Goal: Information Seeking & Learning: Learn about a topic

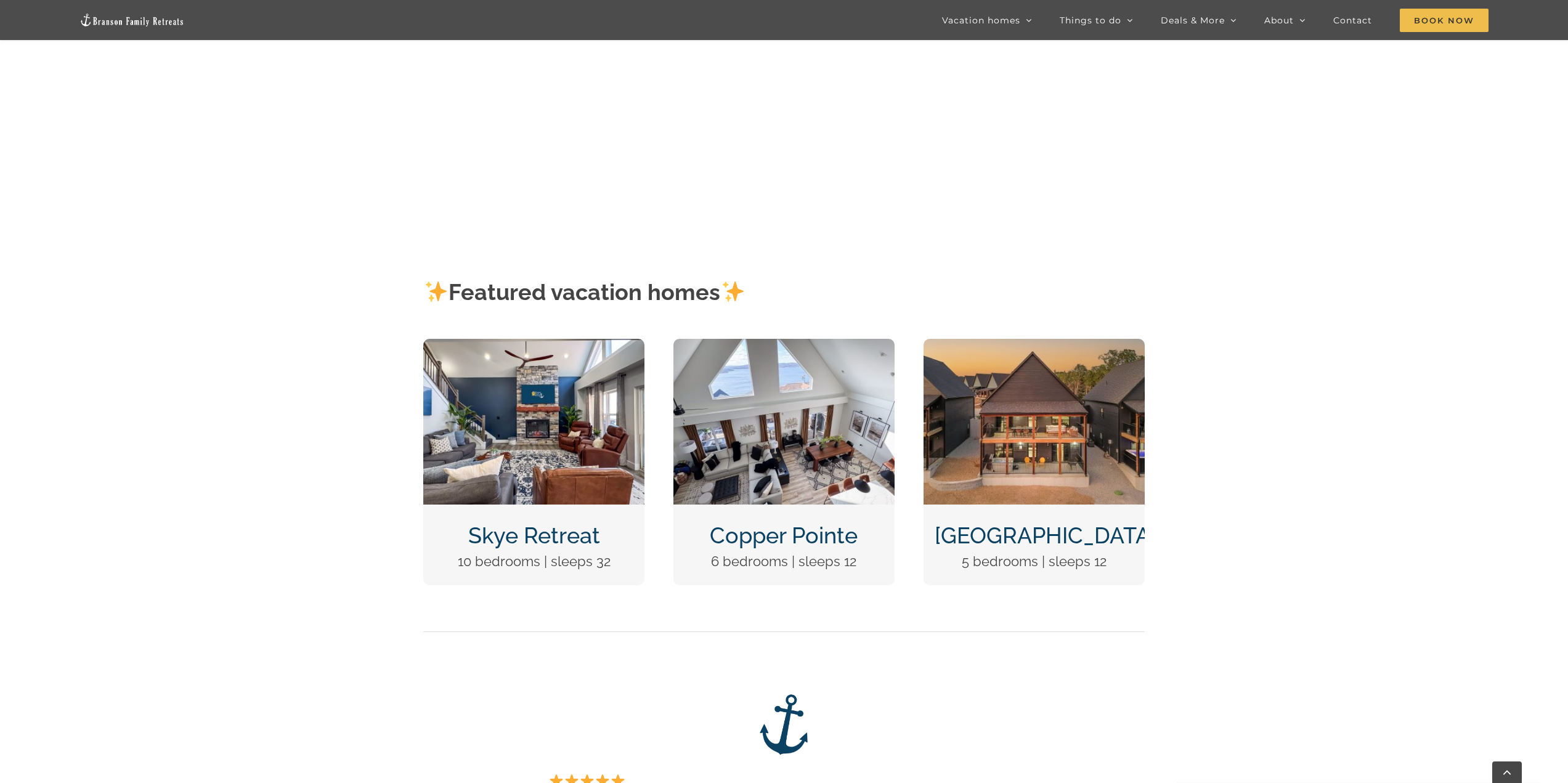
scroll to position [678, 0]
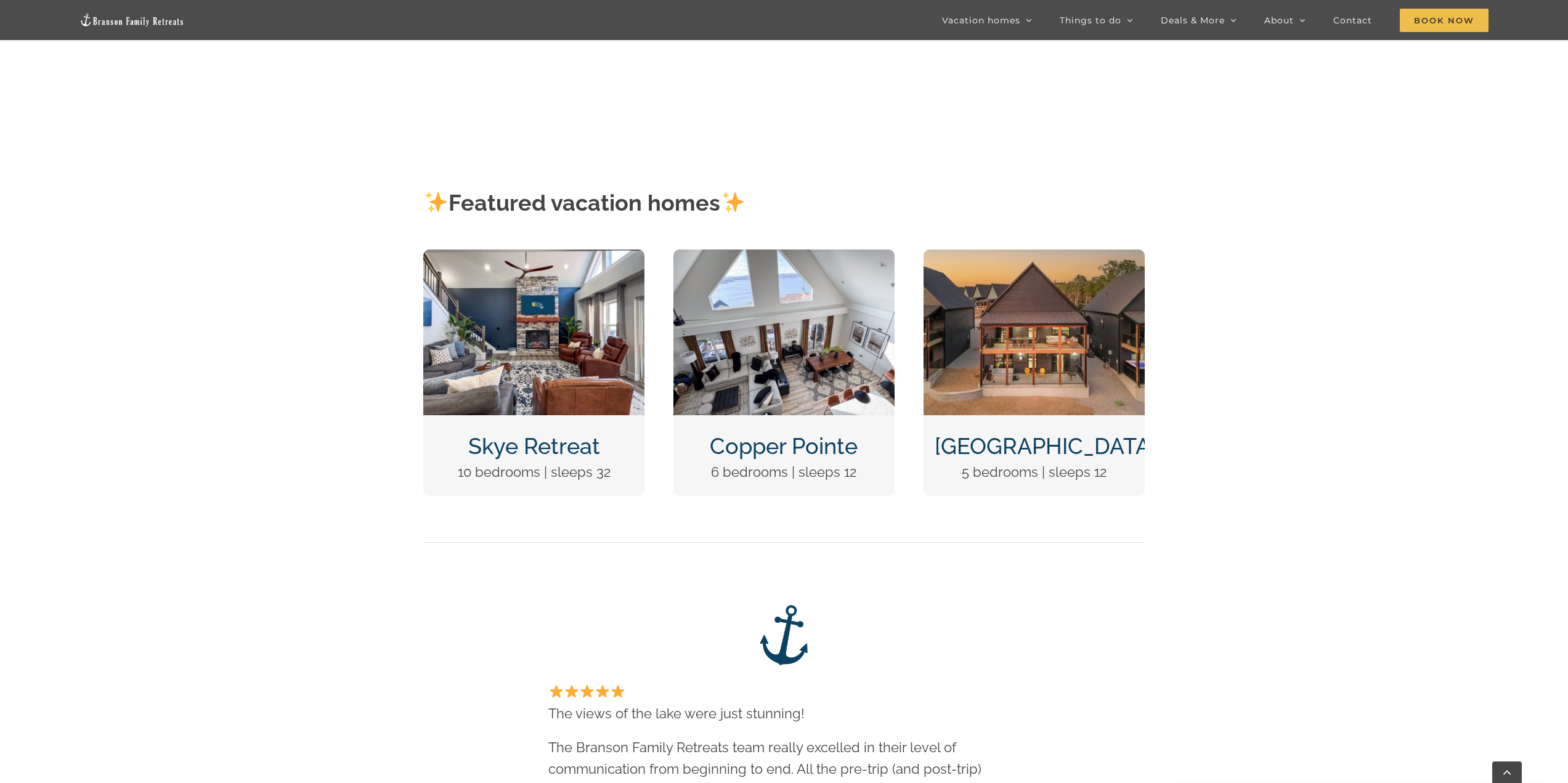
click at [1020, 361] on img "DCIM100MEDIADJI_0124.JPG" at bounding box center [1034, 332] width 221 height 166
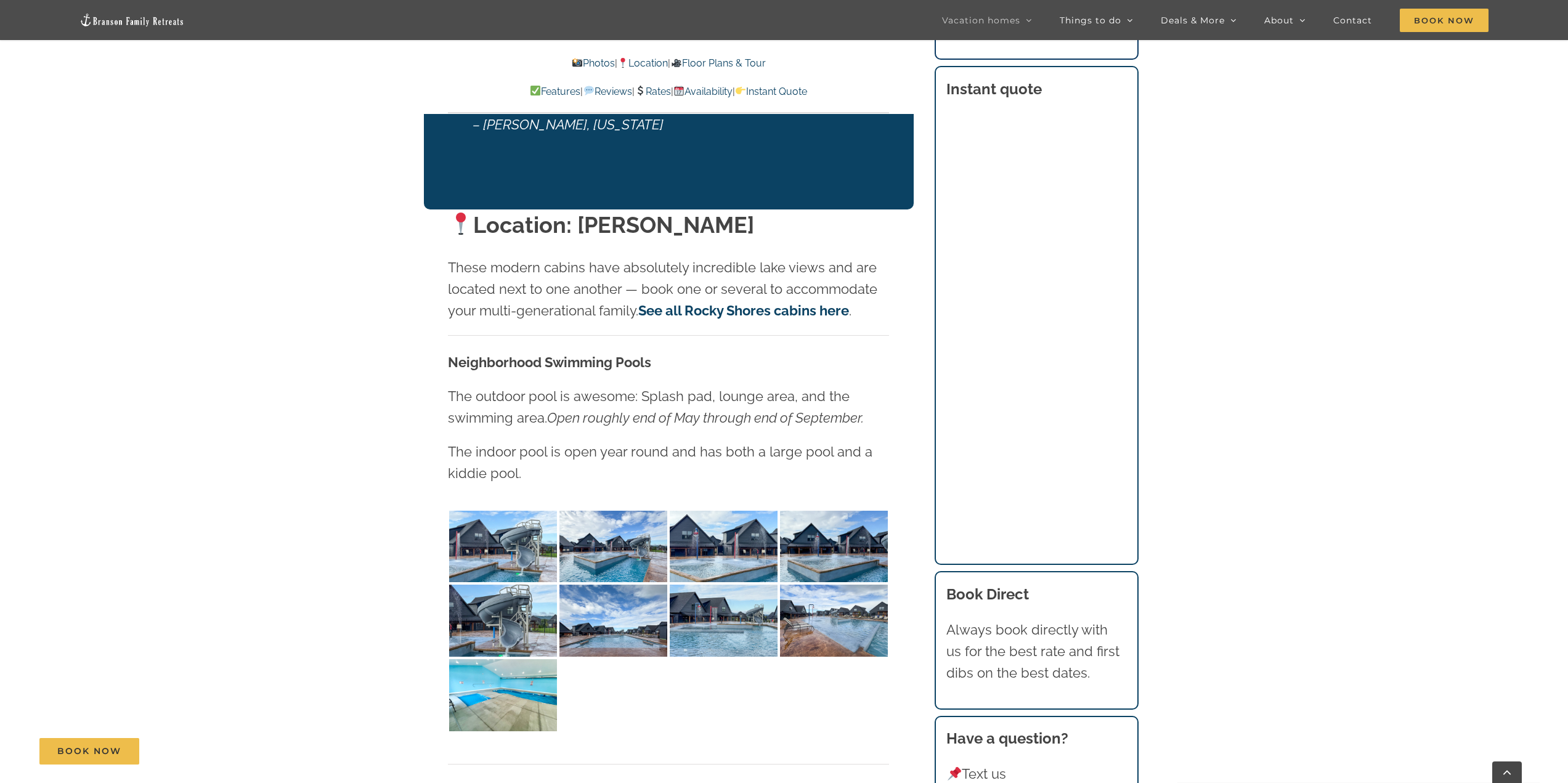
scroll to position [2835, 0]
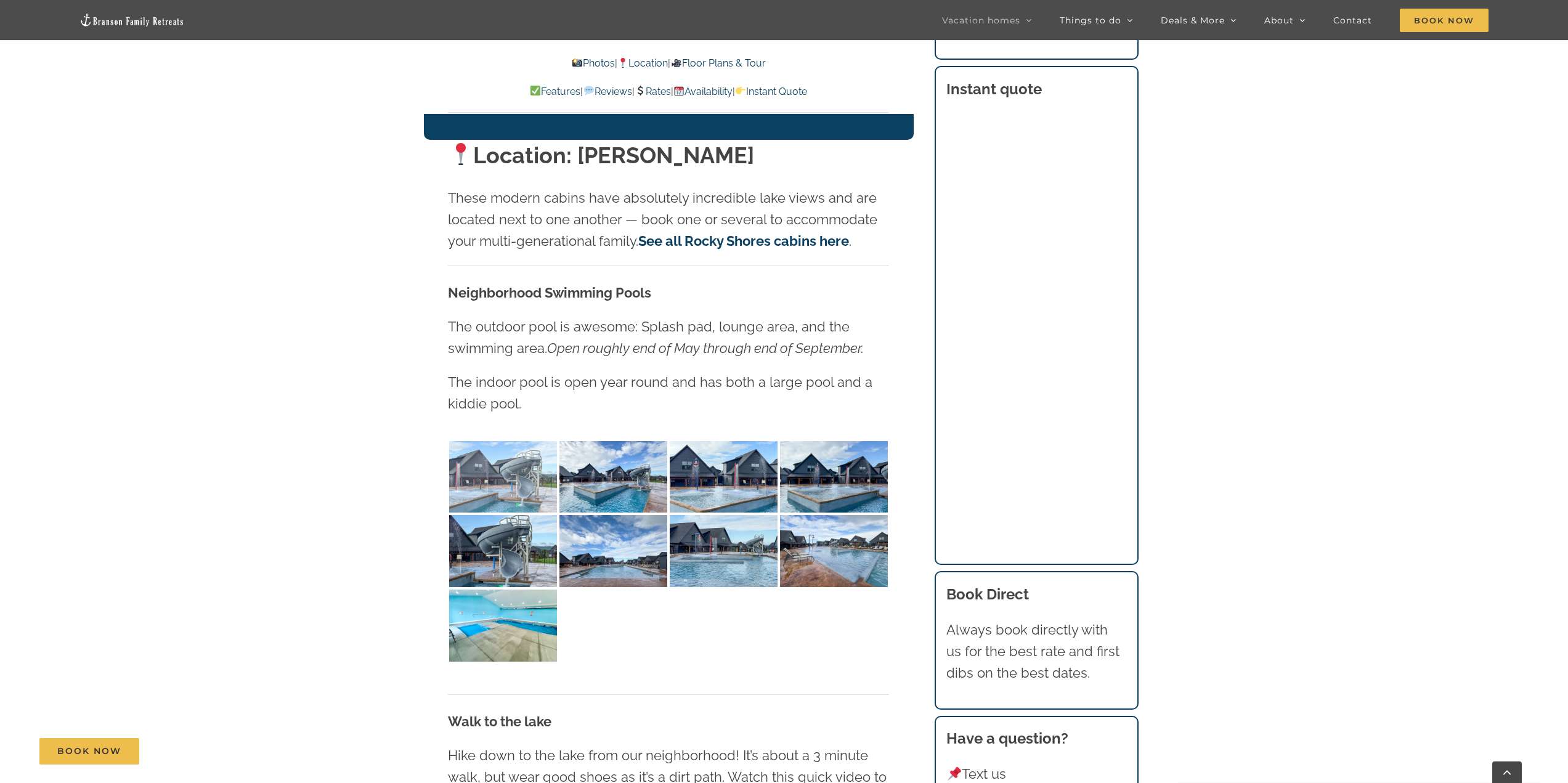
click at [470, 441] on img at bounding box center [503, 477] width 108 height 72
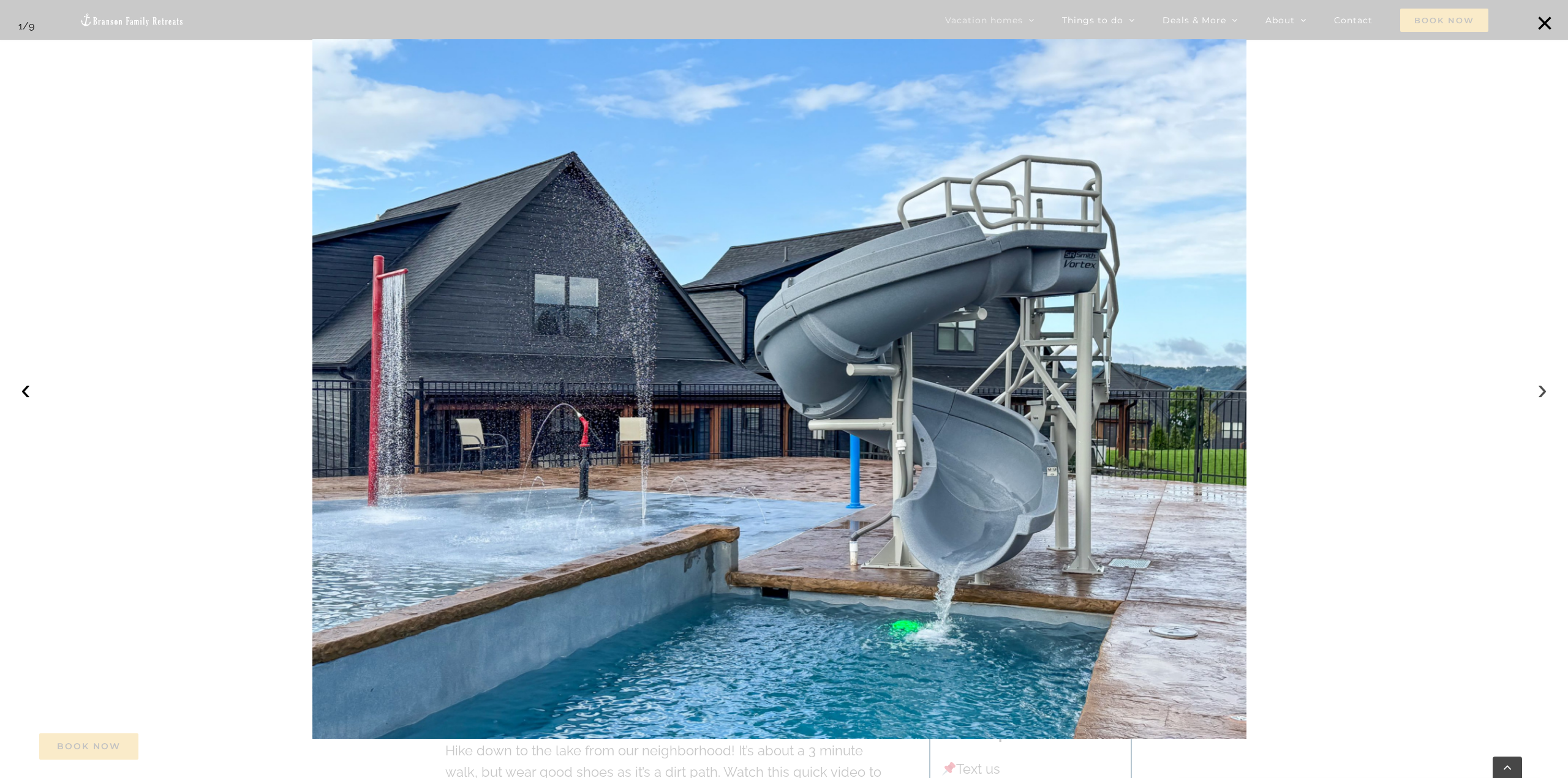
click at [1545, 391] on button "›" at bounding box center [1543, 389] width 27 height 27
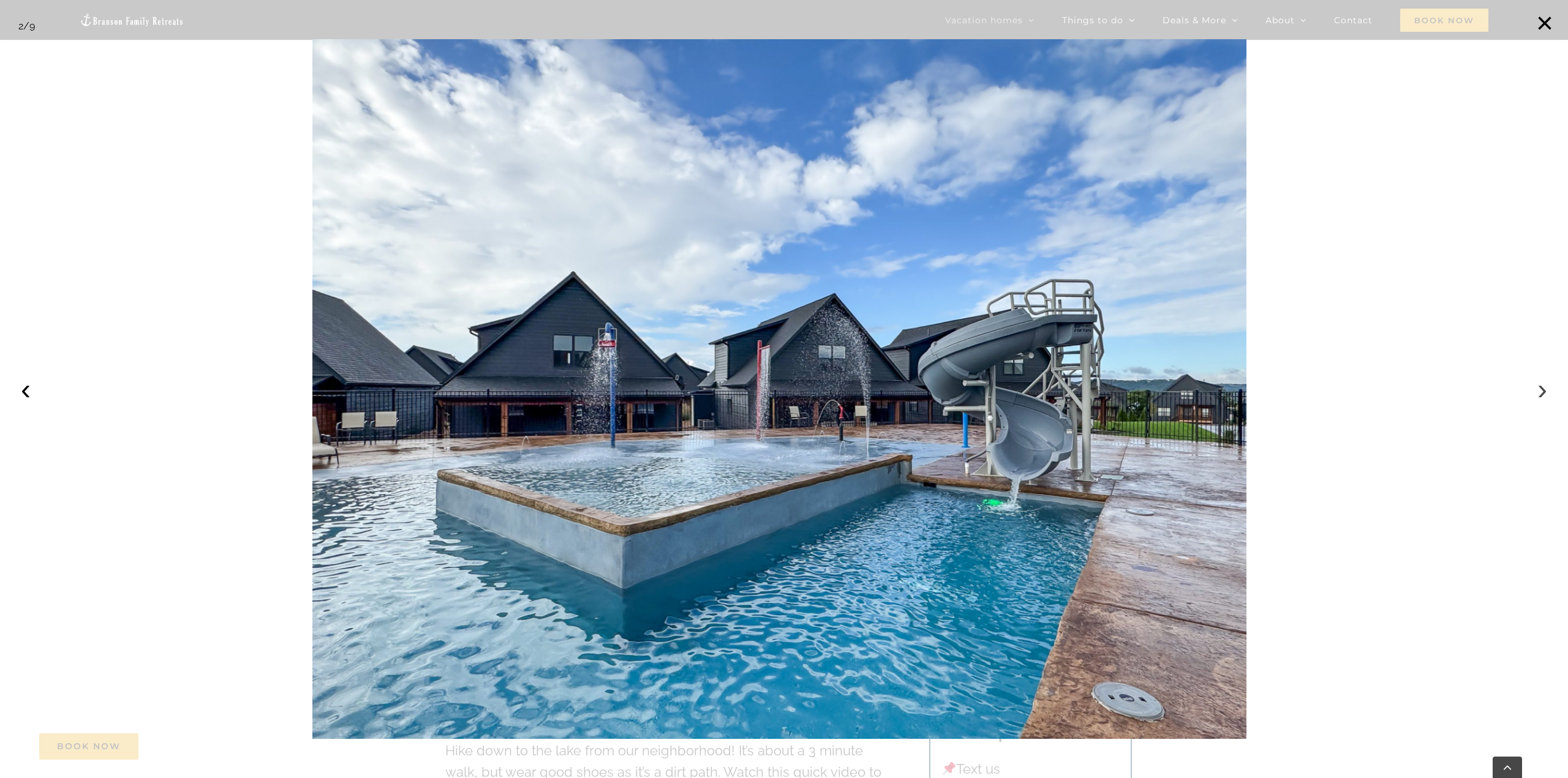
click at [1545, 391] on button "›" at bounding box center [1543, 389] width 27 height 27
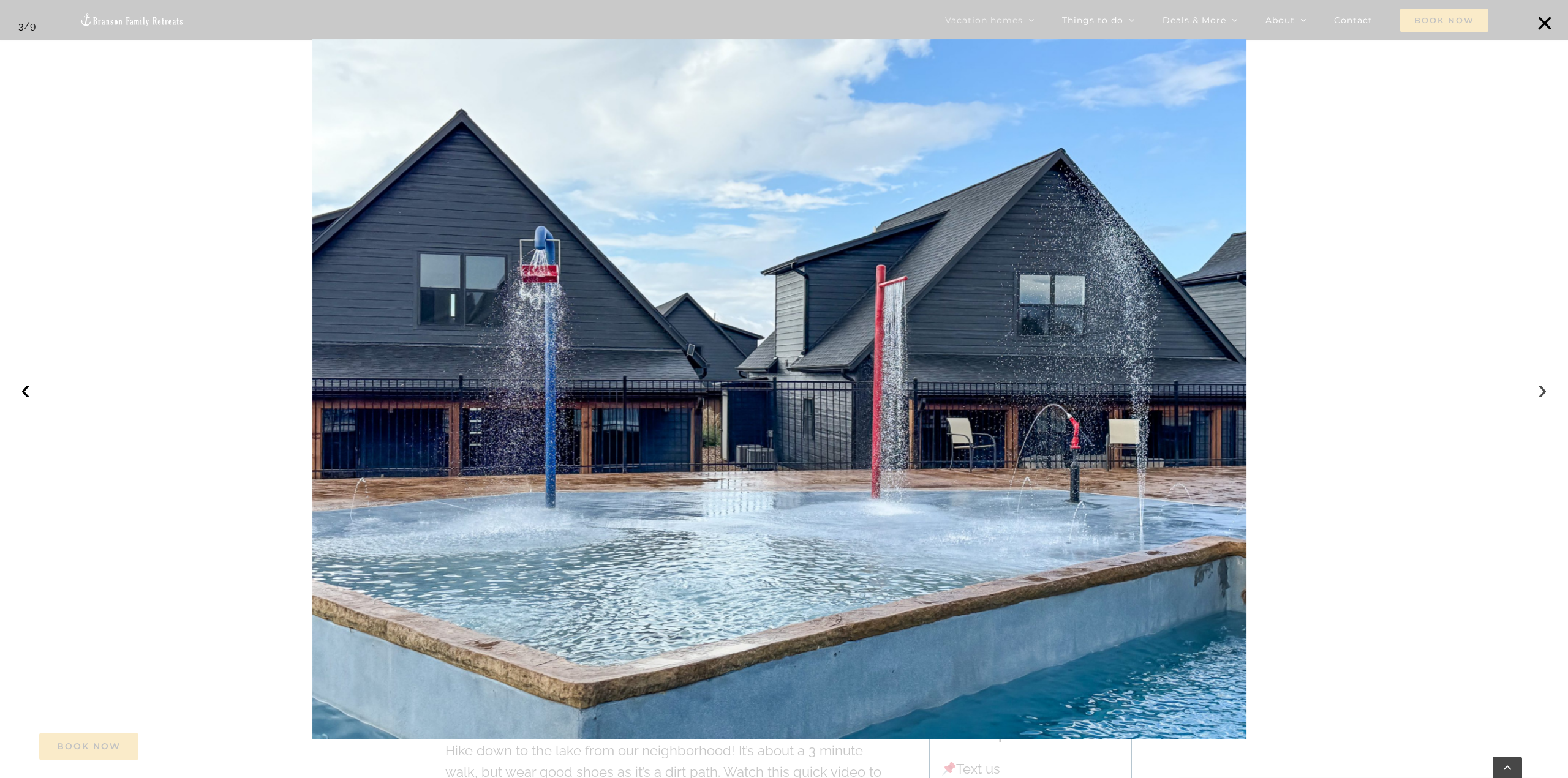
click at [1545, 391] on button "›" at bounding box center [1543, 389] width 27 height 27
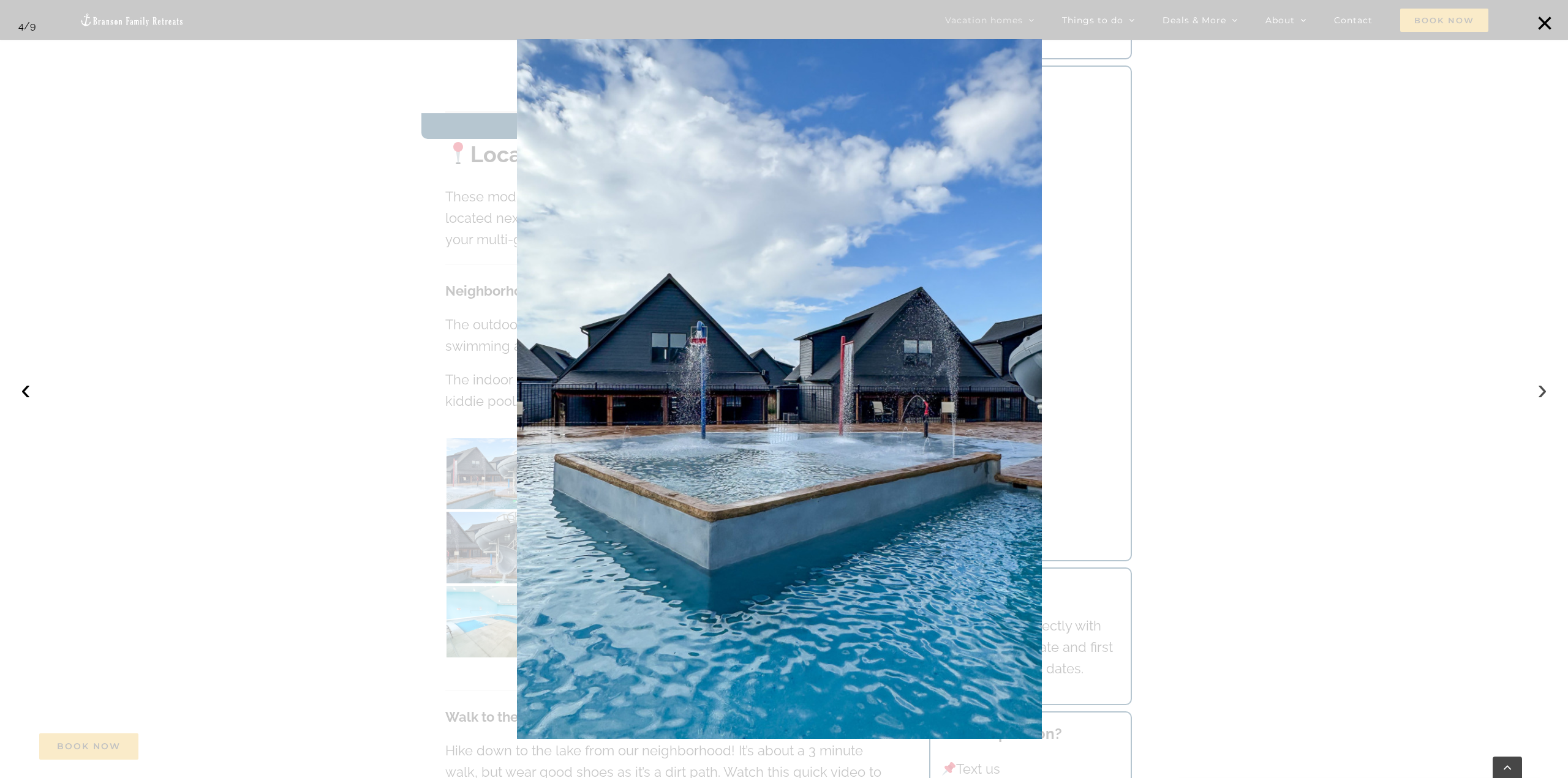
click at [1545, 391] on button "›" at bounding box center [1543, 389] width 27 height 27
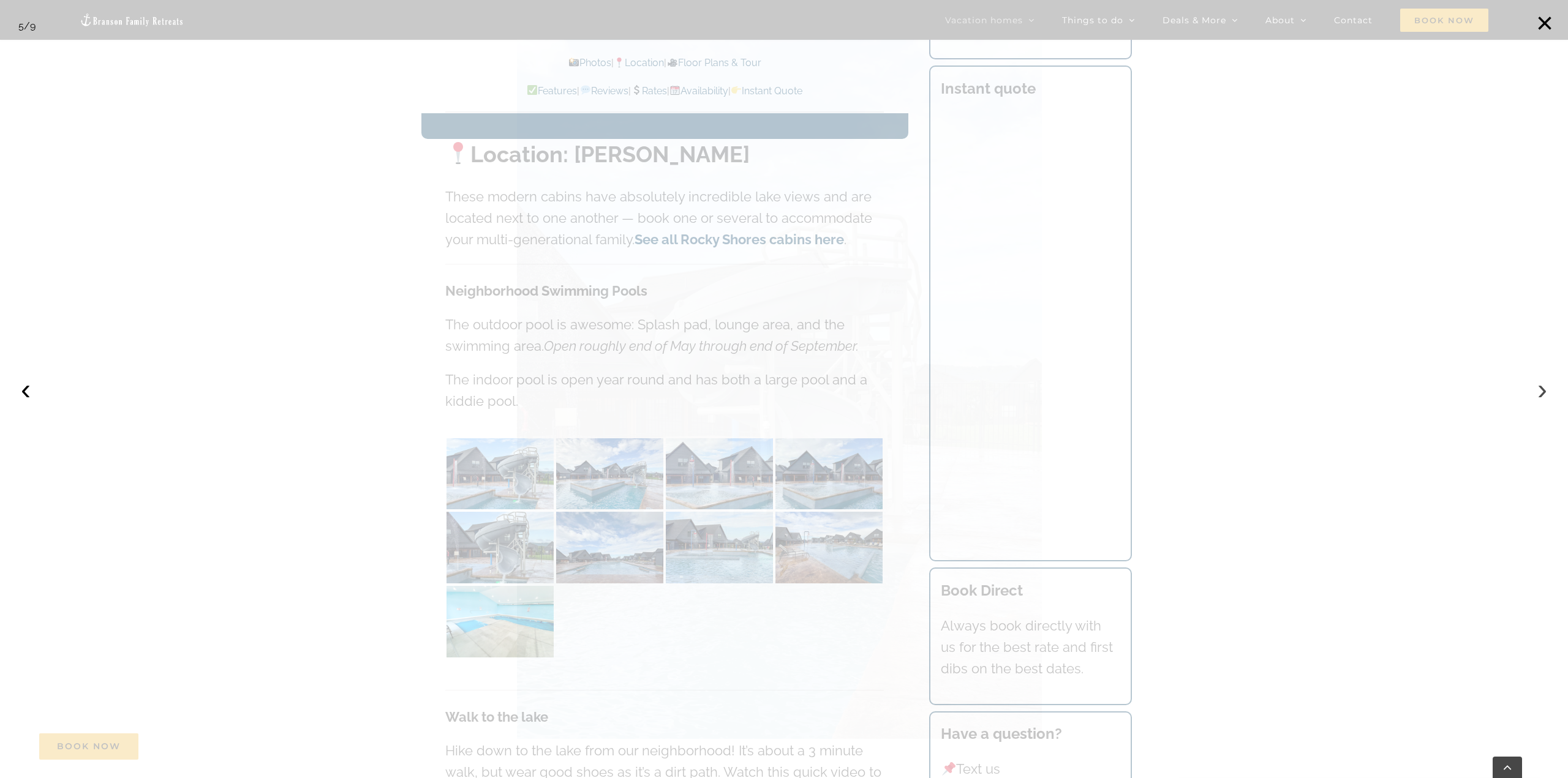
click at [1545, 391] on button "›" at bounding box center [1543, 389] width 27 height 27
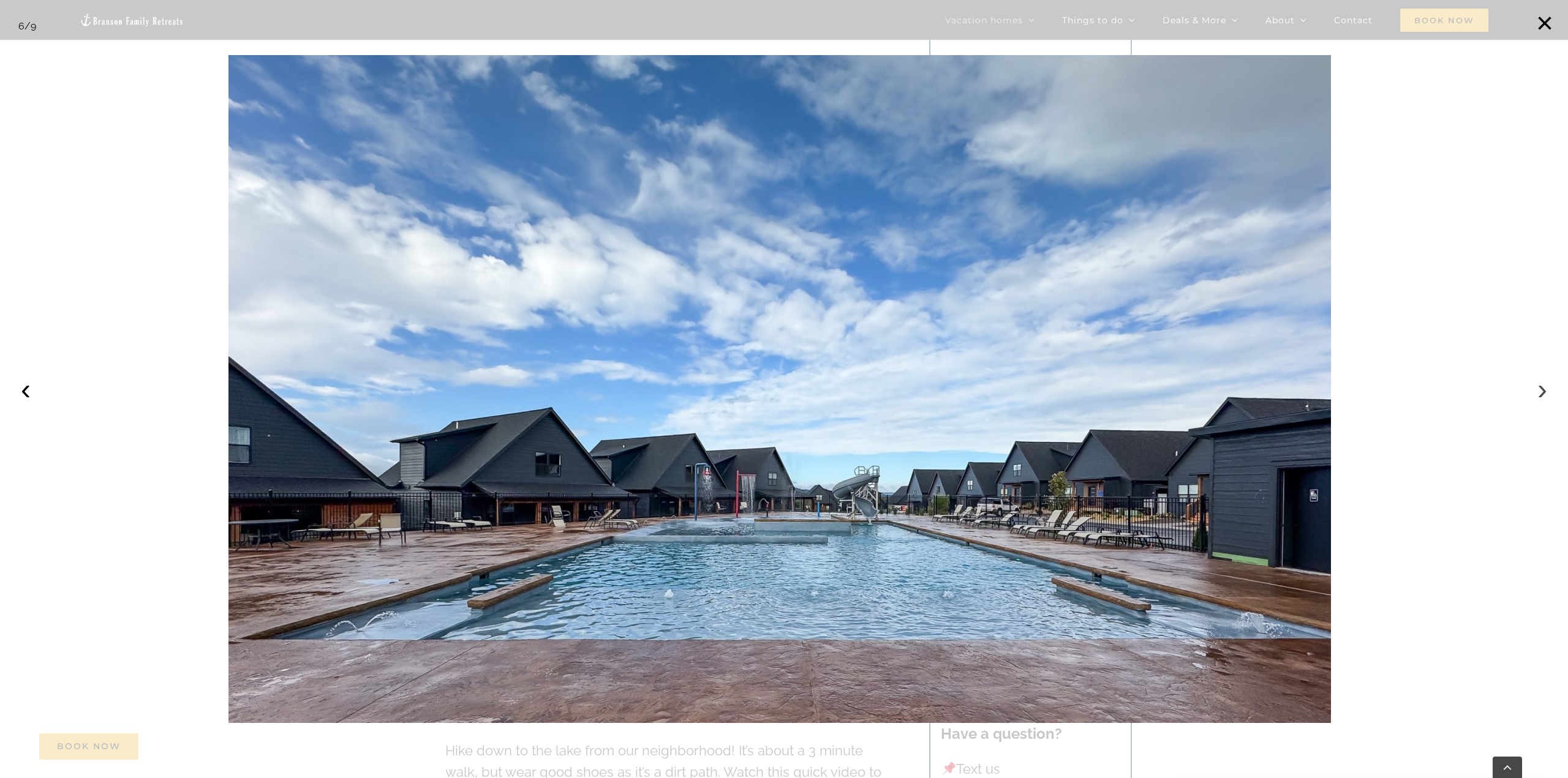
click at [1545, 391] on button "›" at bounding box center [1543, 389] width 27 height 27
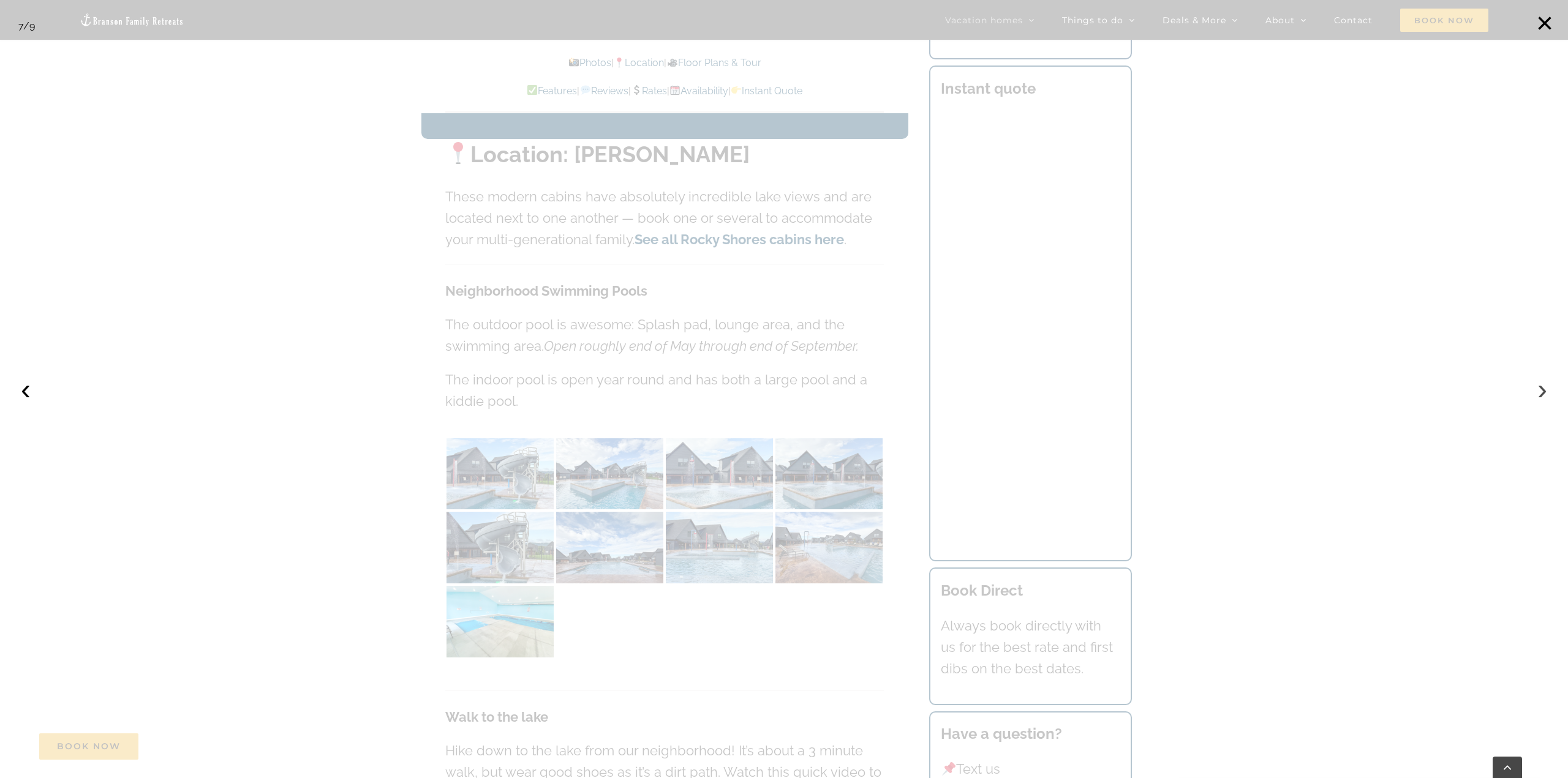
click at [1545, 391] on button "›" at bounding box center [1543, 389] width 27 height 27
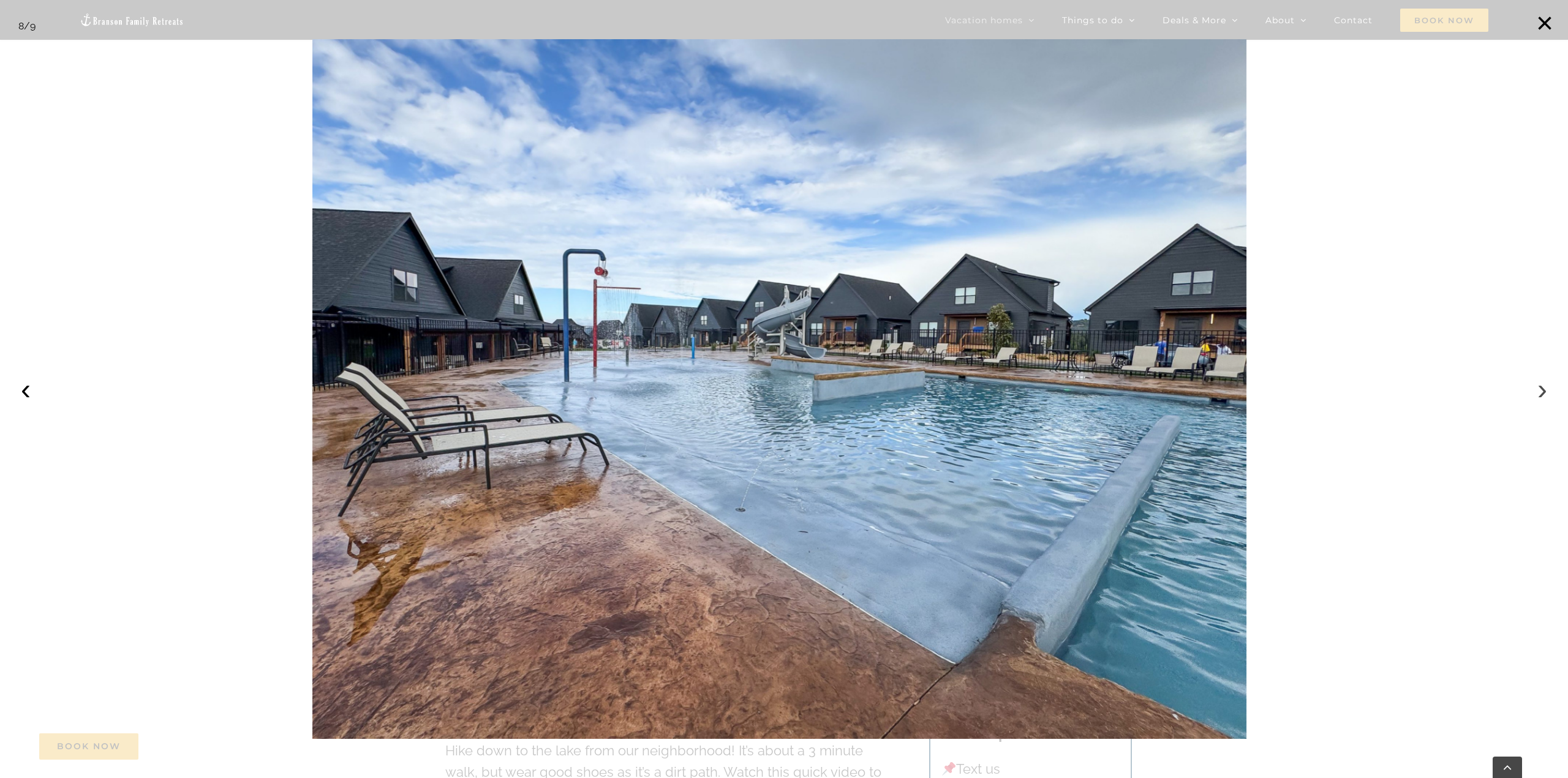
click at [1545, 391] on button "›" at bounding box center [1543, 389] width 27 height 27
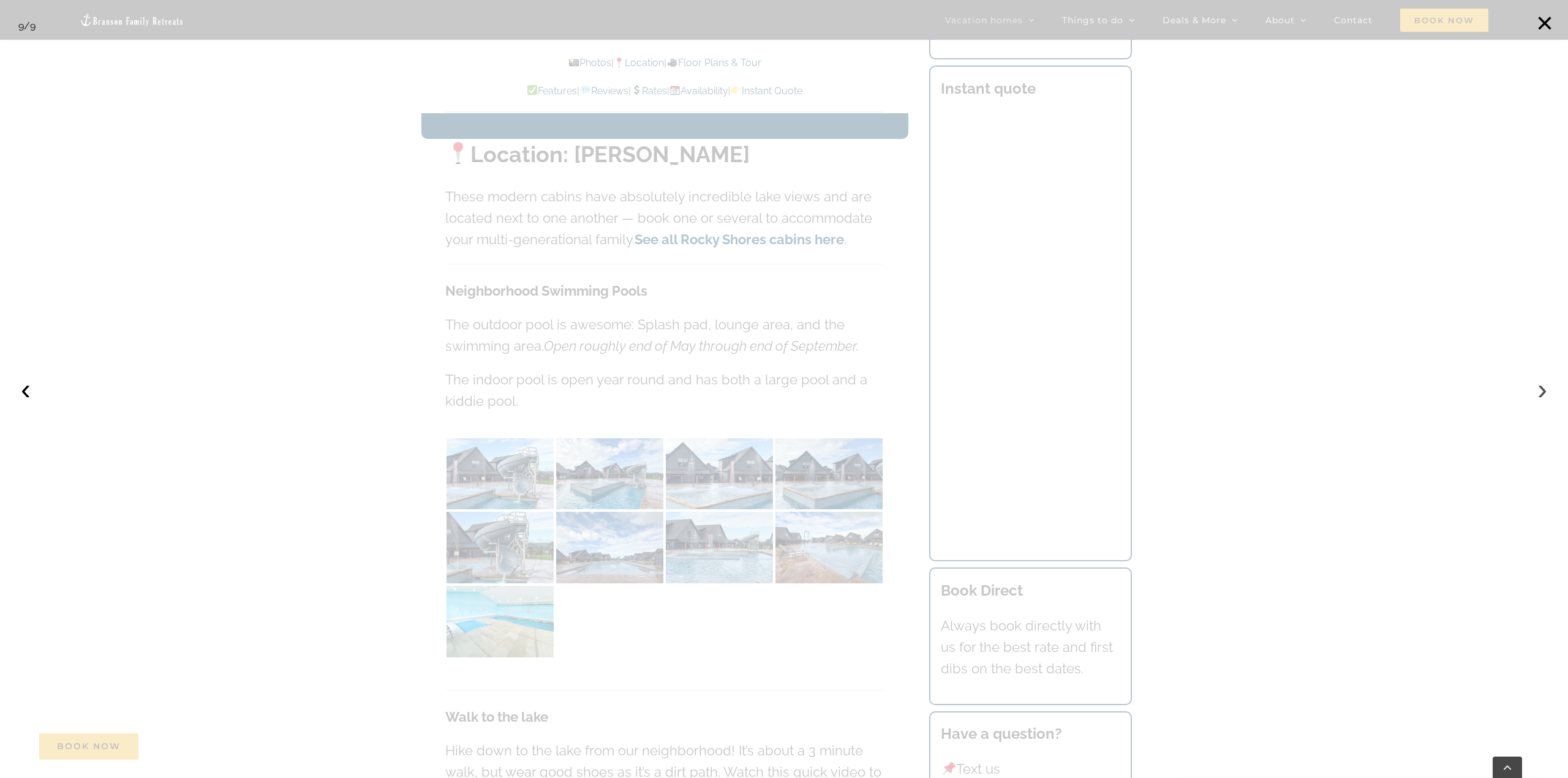
click at [1545, 391] on button "›" at bounding box center [1543, 389] width 27 height 27
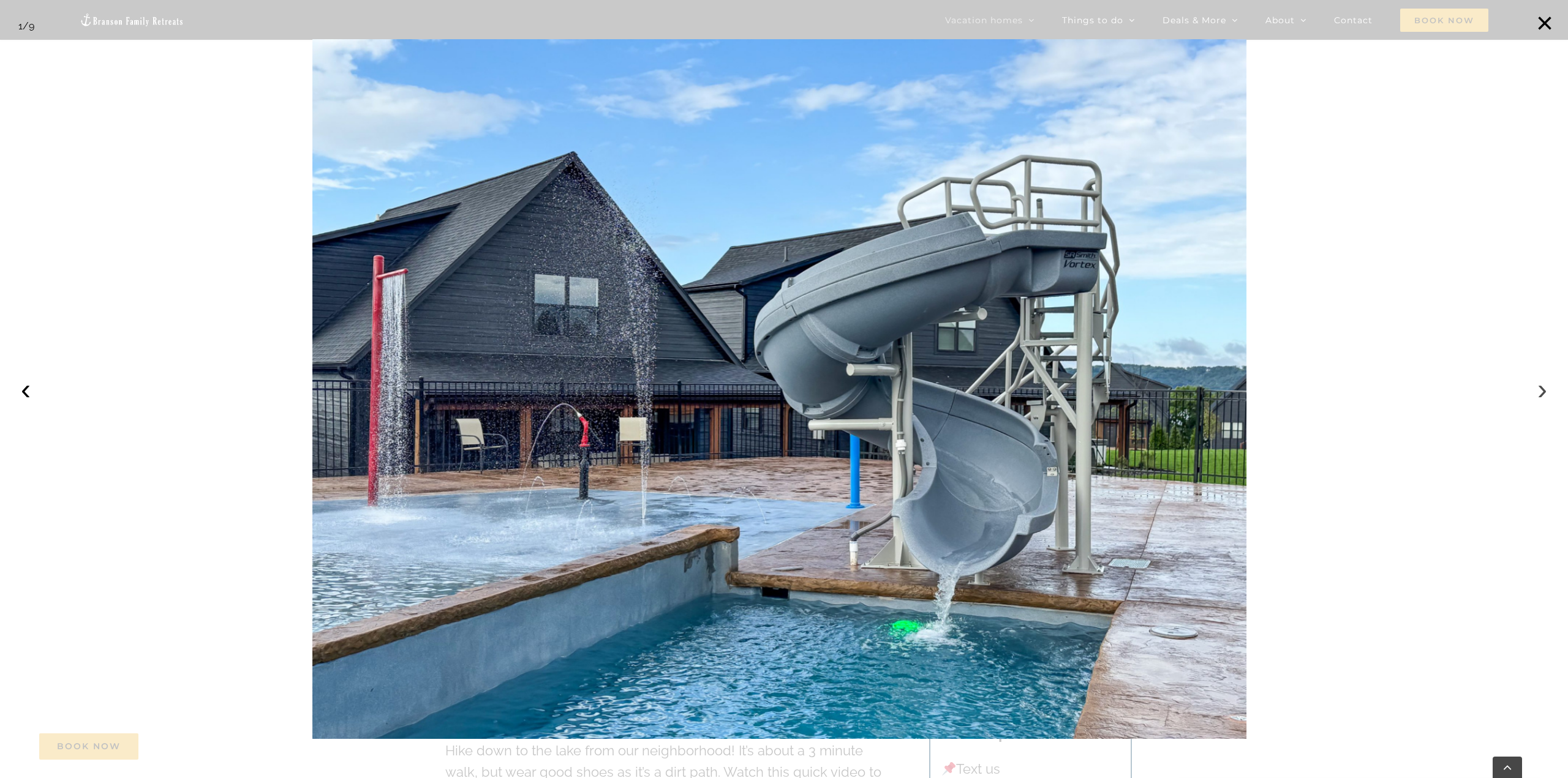
click at [1545, 391] on button "›" at bounding box center [1543, 389] width 27 height 27
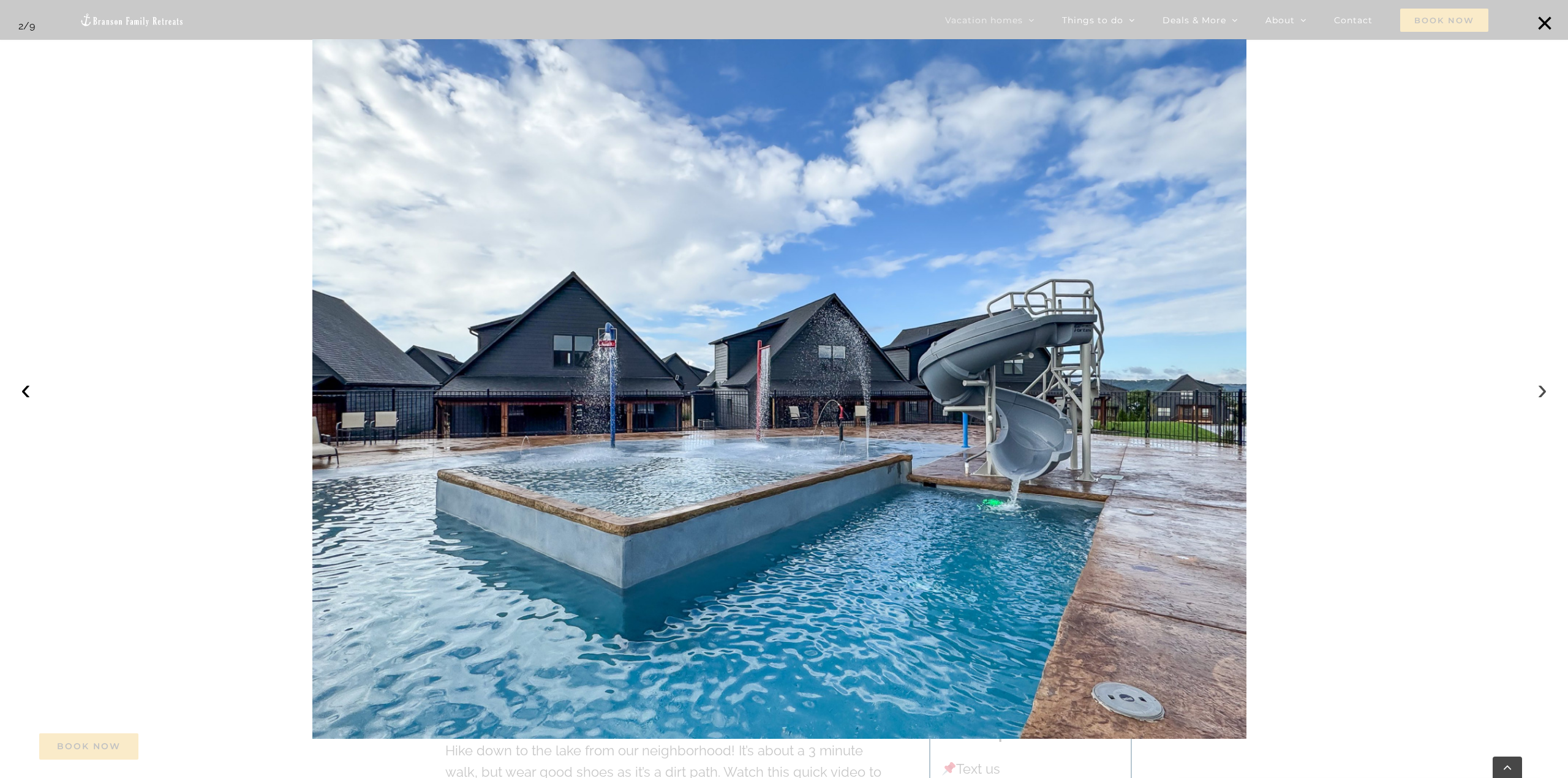
click at [1545, 391] on button "›" at bounding box center [1543, 389] width 27 height 27
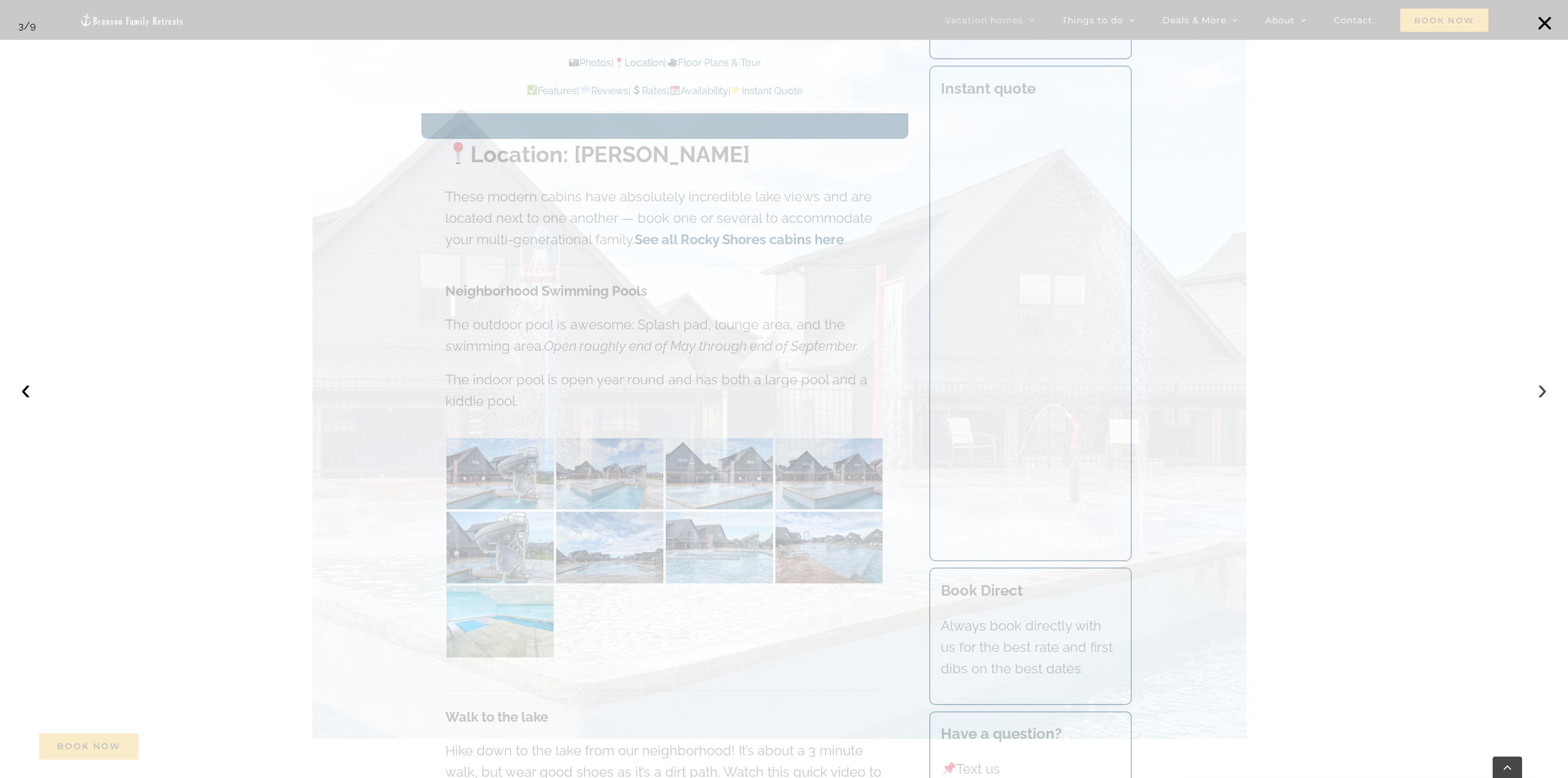
click at [1545, 391] on button "›" at bounding box center [1543, 389] width 27 height 27
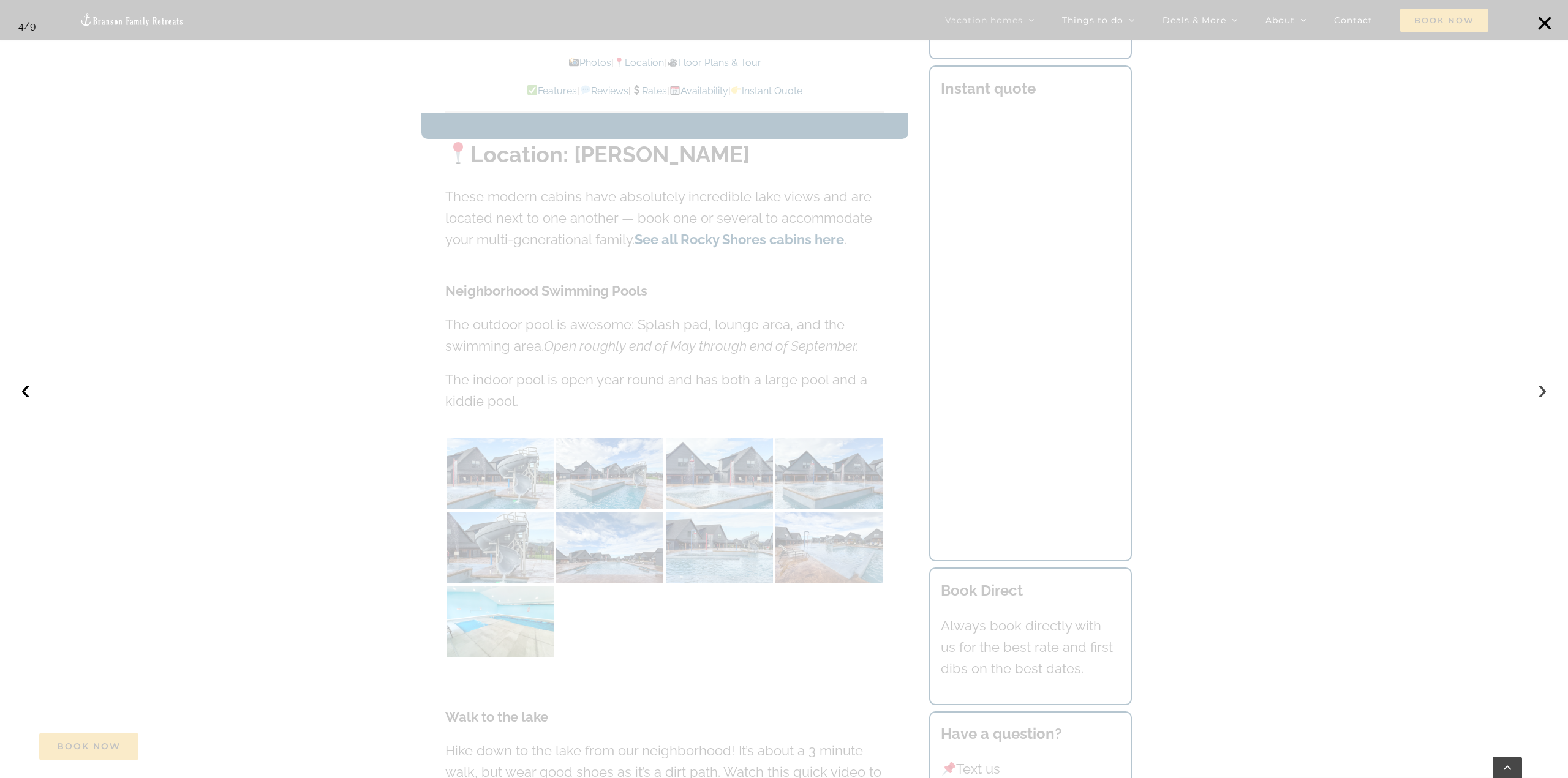
click at [1545, 391] on button "›" at bounding box center [1543, 389] width 27 height 27
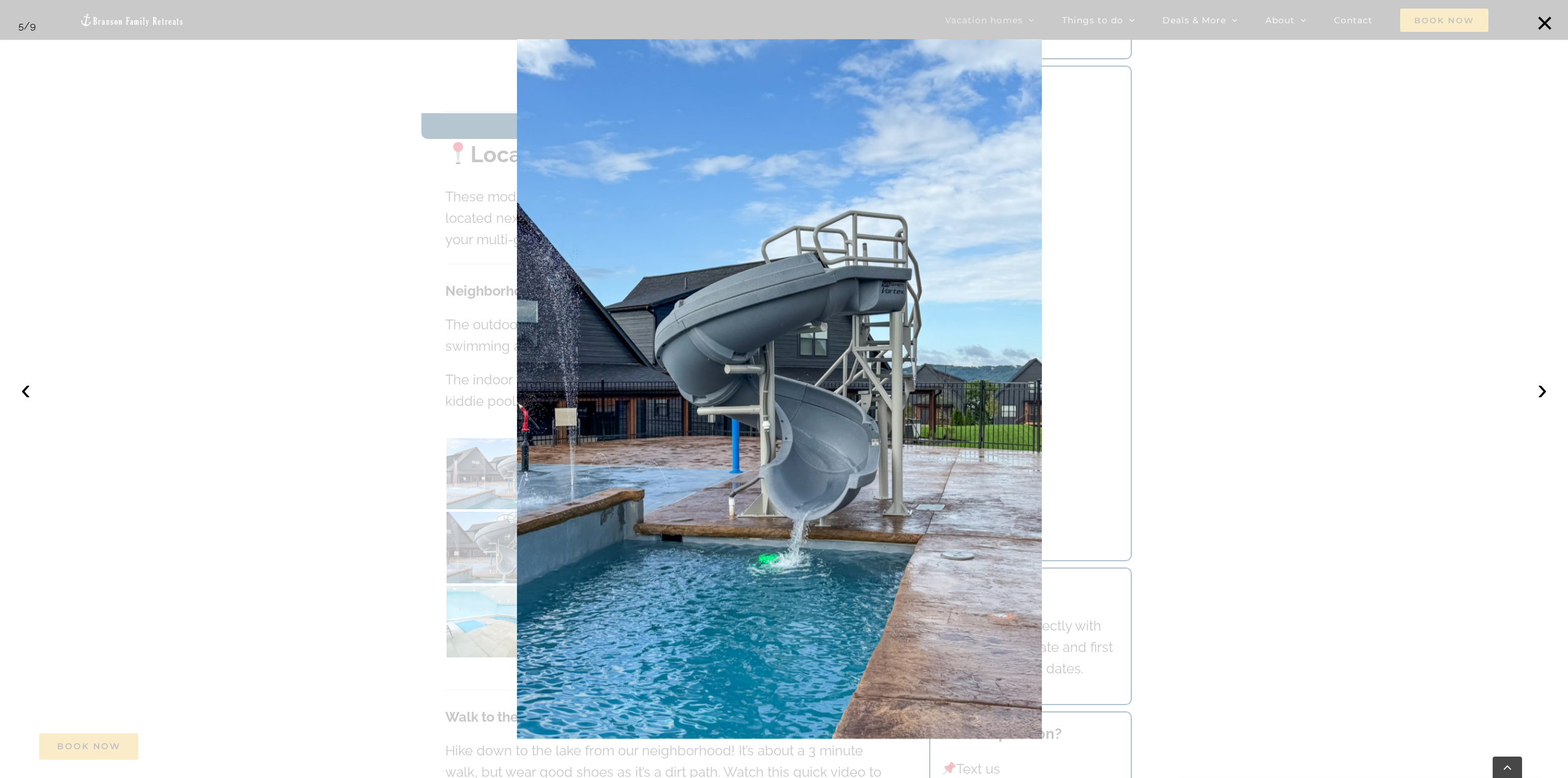
click at [1369, 357] on div at bounding box center [784, 389] width 1568 height 778
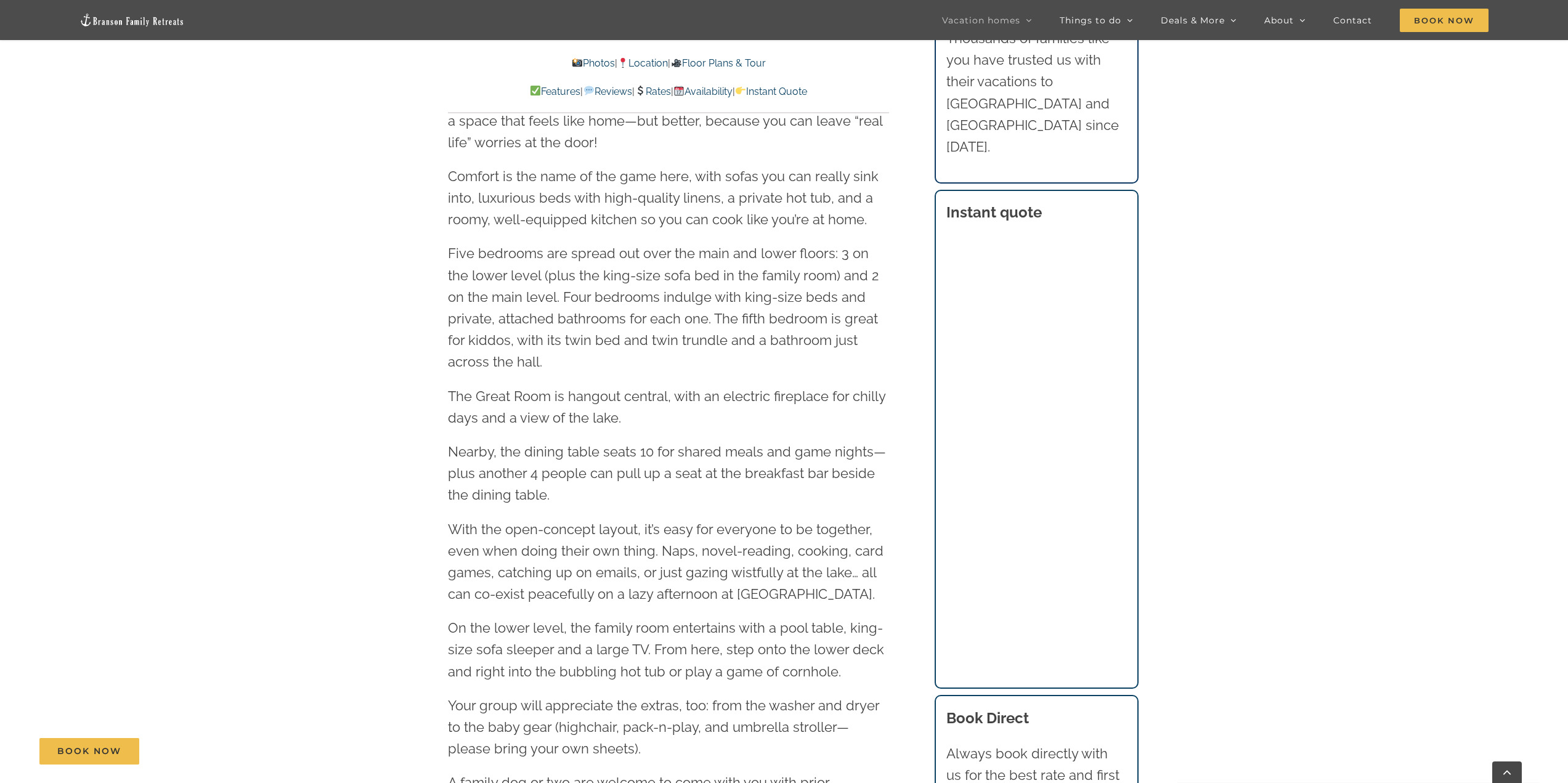
scroll to position [1849, 0]
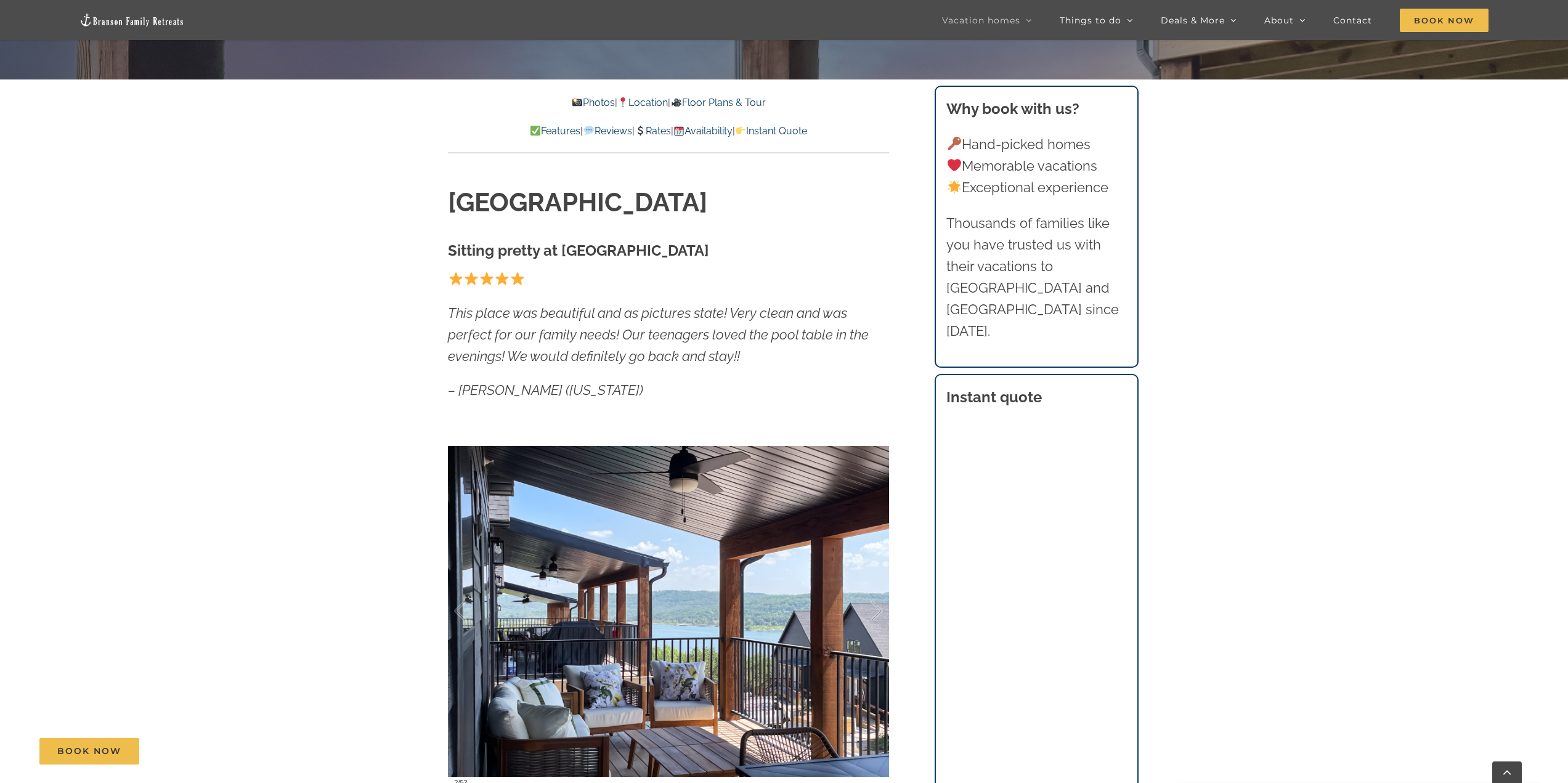
click at [659, 128] on link "Rates" at bounding box center [652, 130] width 36 height 11
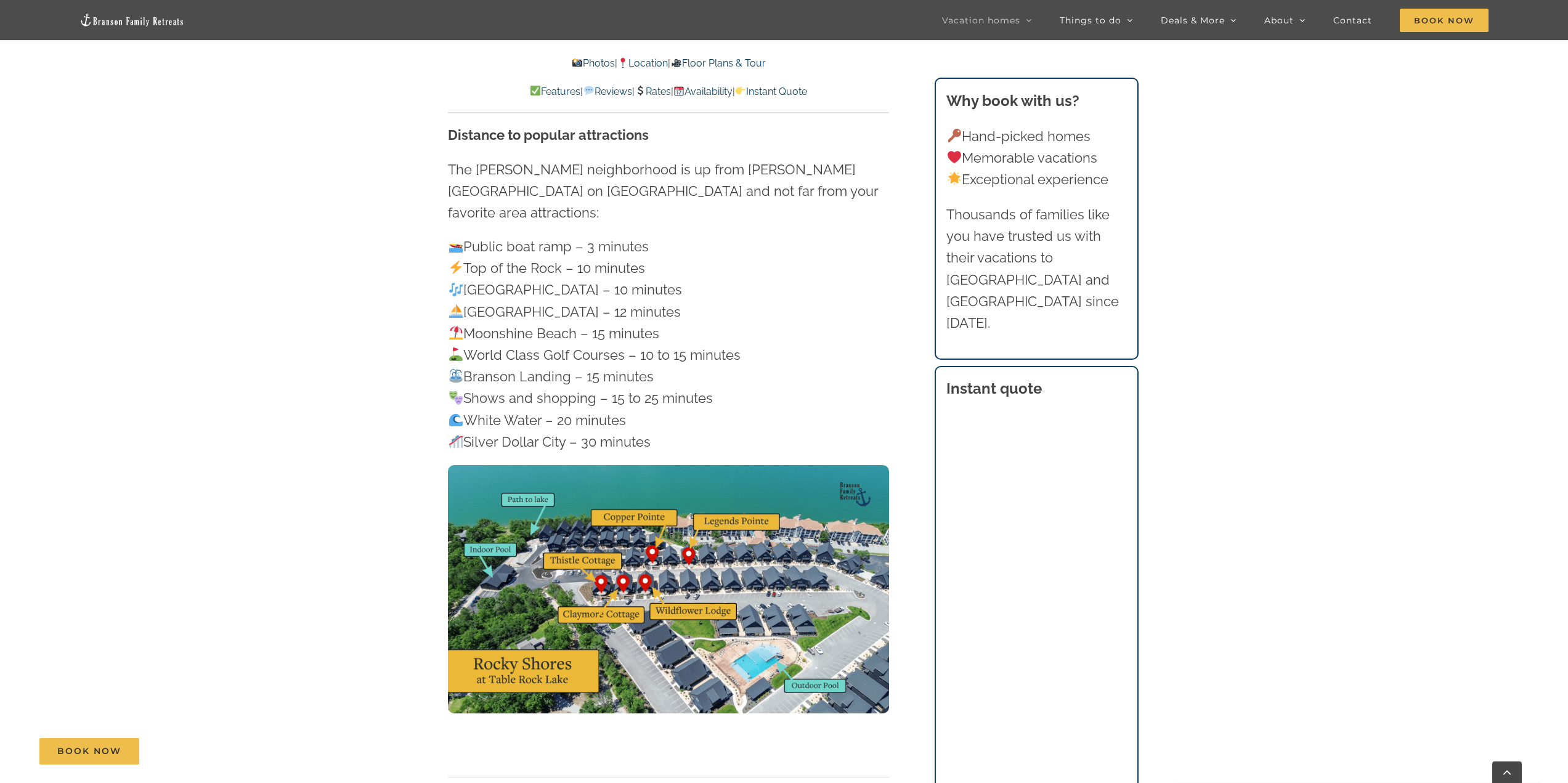
scroll to position [3787, 0]
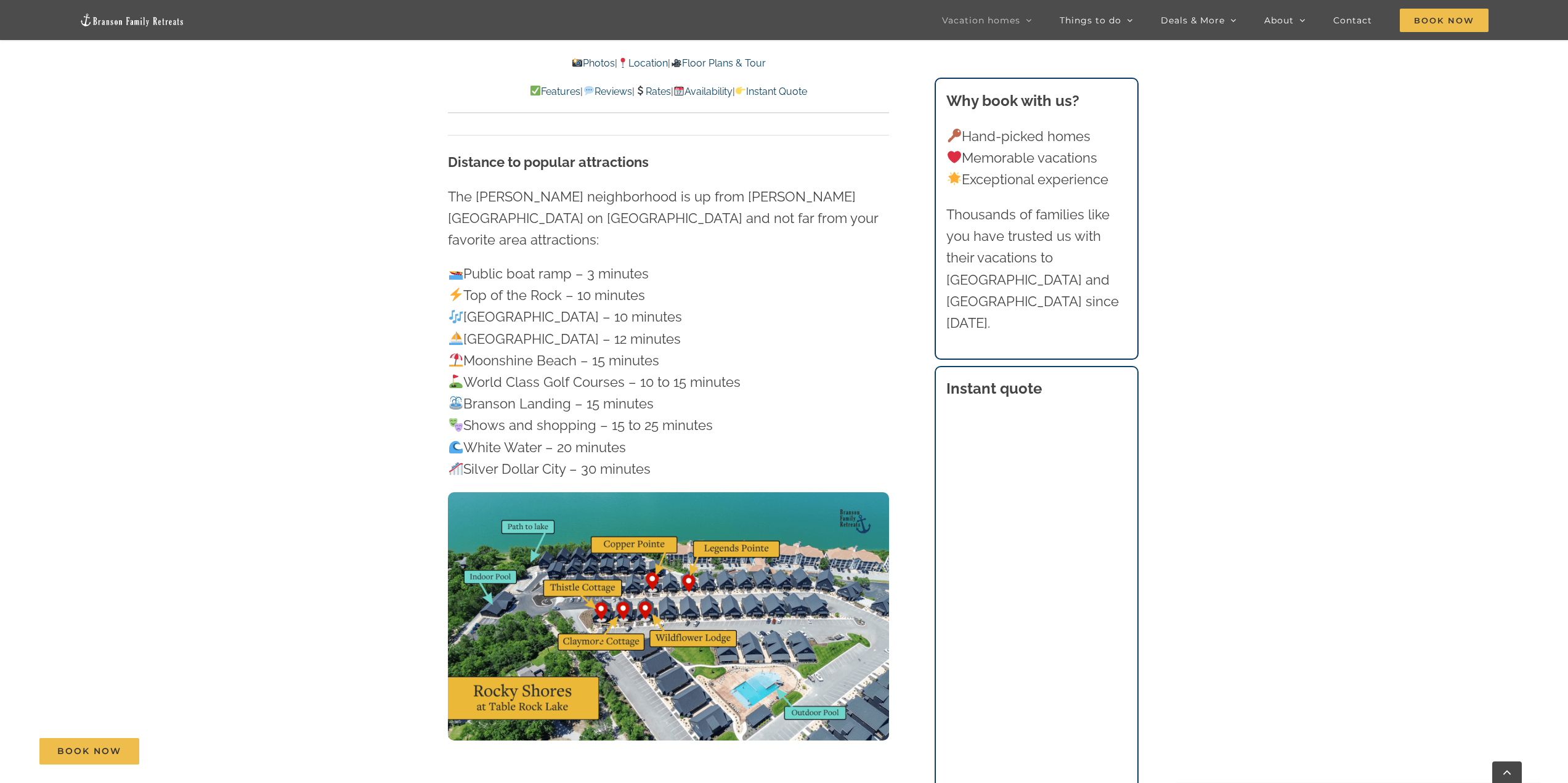
scroll to position [739, 0]
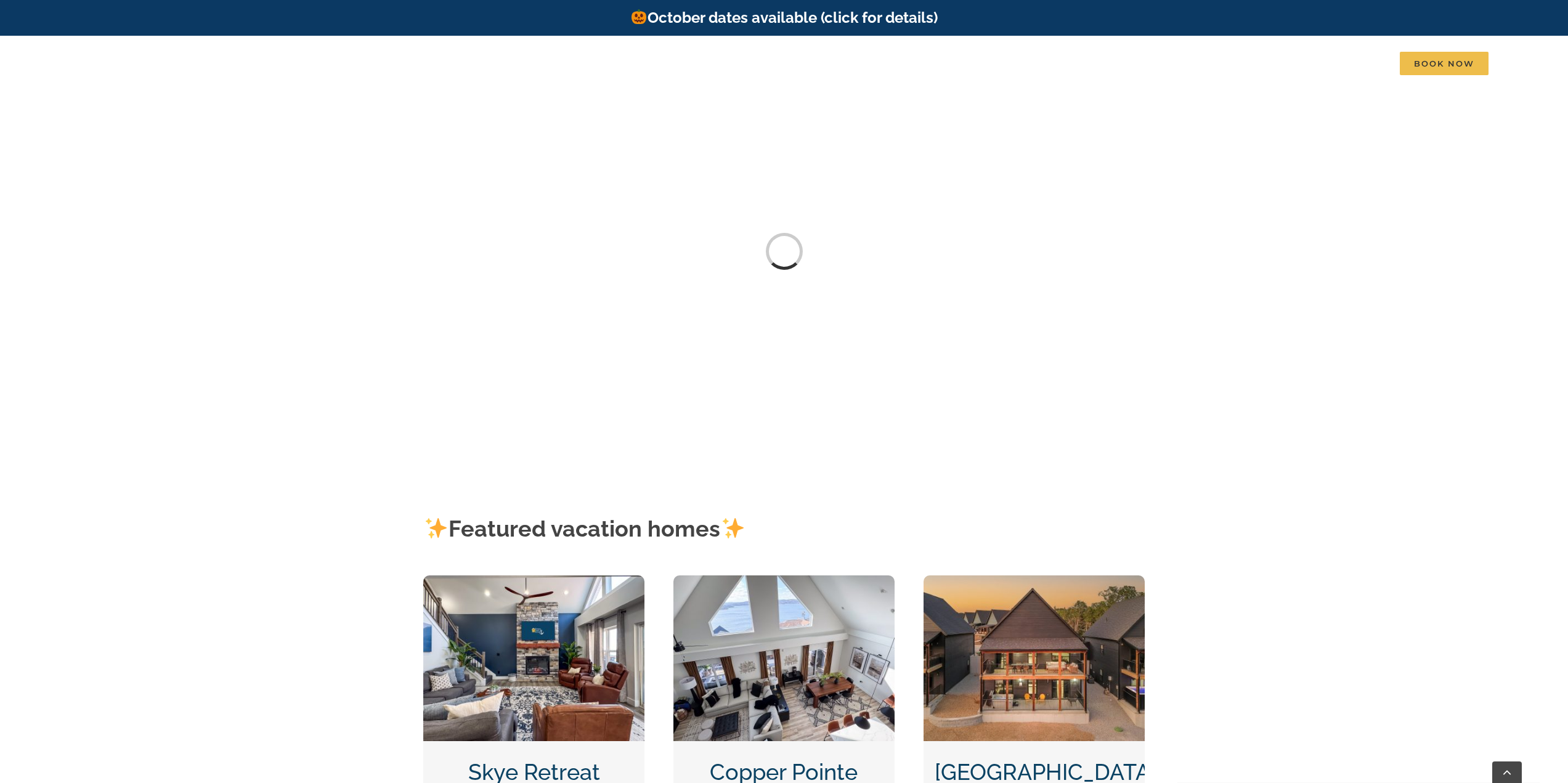
scroll to position [678, 0]
